Goal: Task Accomplishment & Management: Use online tool/utility

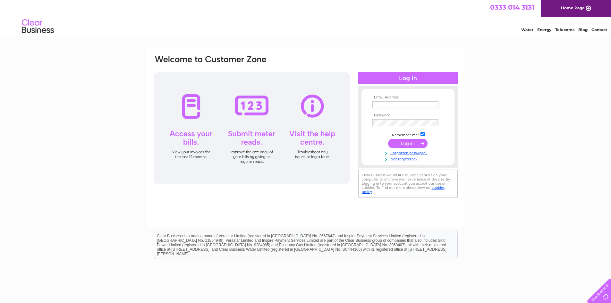
type input "mail@dadbookbinders.com"
click at [410, 143] on input "submit" at bounding box center [407, 143] width 39 height 9
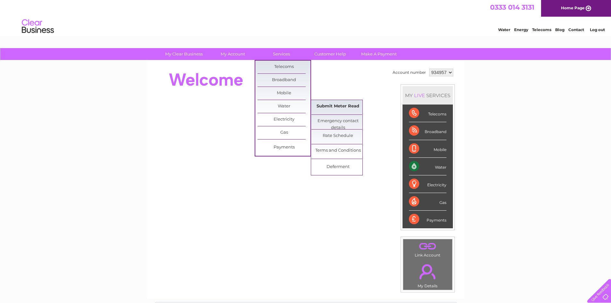
click at [325, 107] on link "Submit Meter Read" at bounding box center [337, 106] width 53 height 13
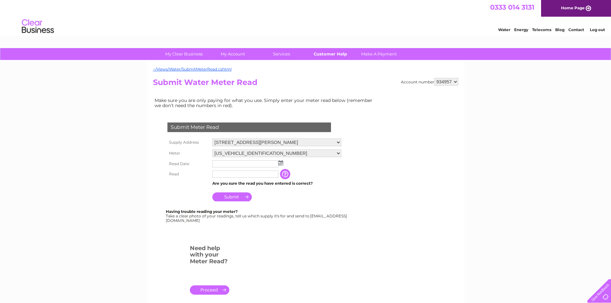
click at [335, 55] on link "Customer Help" at bounding box center [330, 54] width 53 height 12
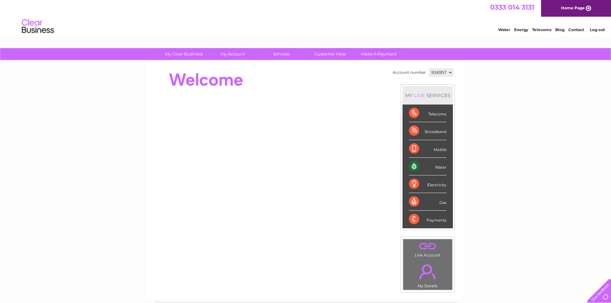
click at [504, 29] on link "Water" at bounding box center [504, 29] width 12 height 5
